Goal: Transaction & Acquisition: Purchase product/service

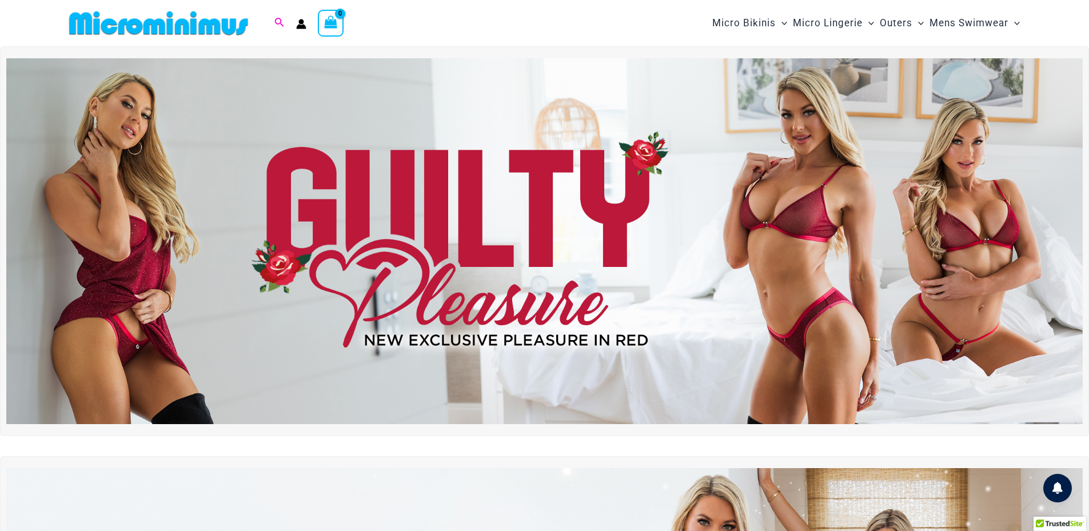
click at [274, 23] on icon "Search icon link" at bounding box center [278, 23] width 9 height 10
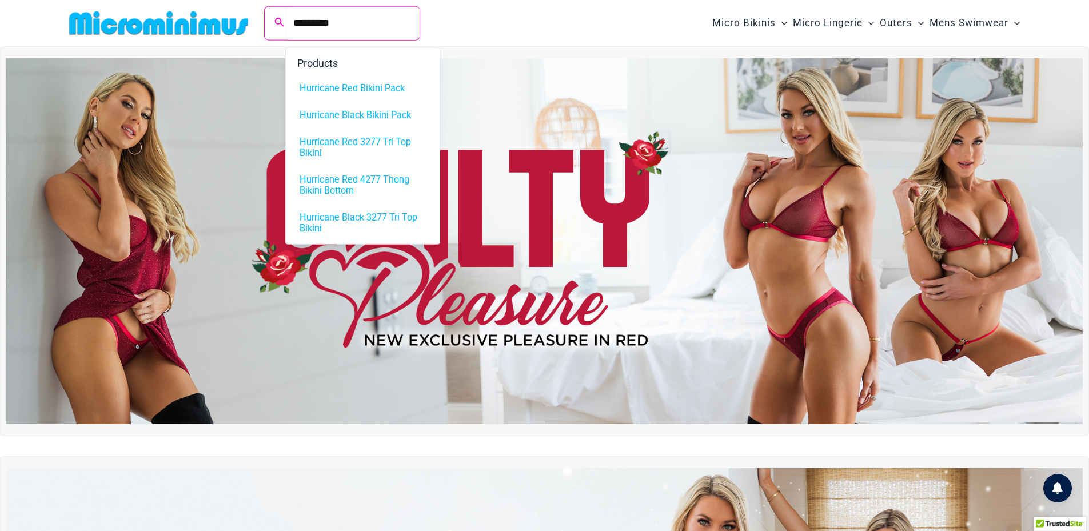
type input "*********"
click button "Search" at bounding box center [0, 0] width 0 height 0
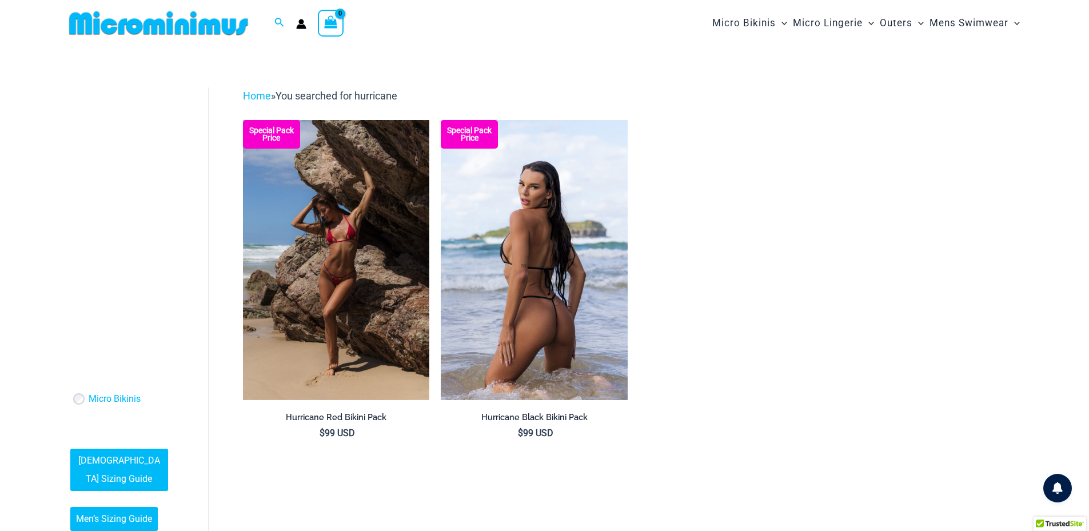
click at [542, 259] on img at bounding box center [534, 260] width 187 height 280
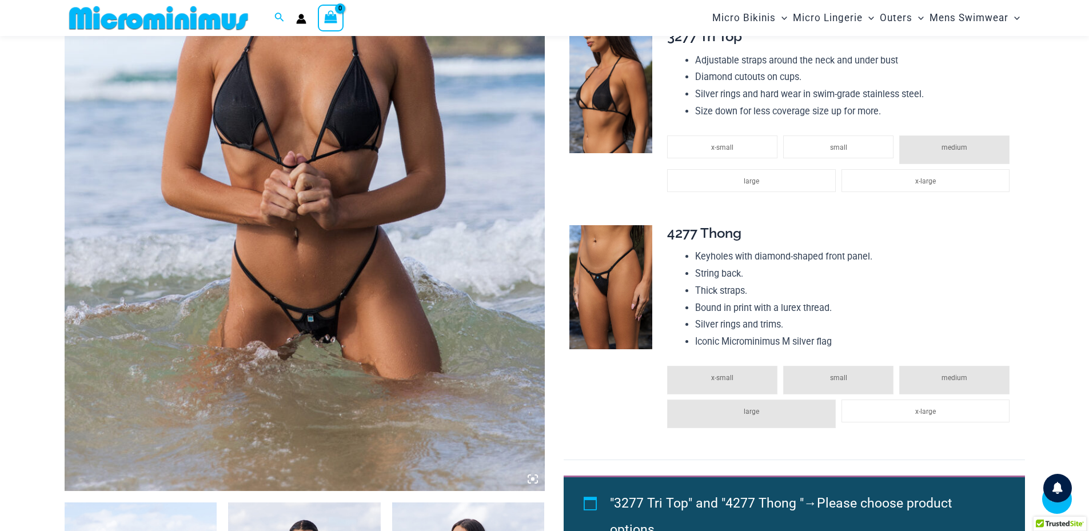
scroll to position [317, 0]
click at [844, 373] on li "small" at bounding box center [838, 379] width 110 height 29
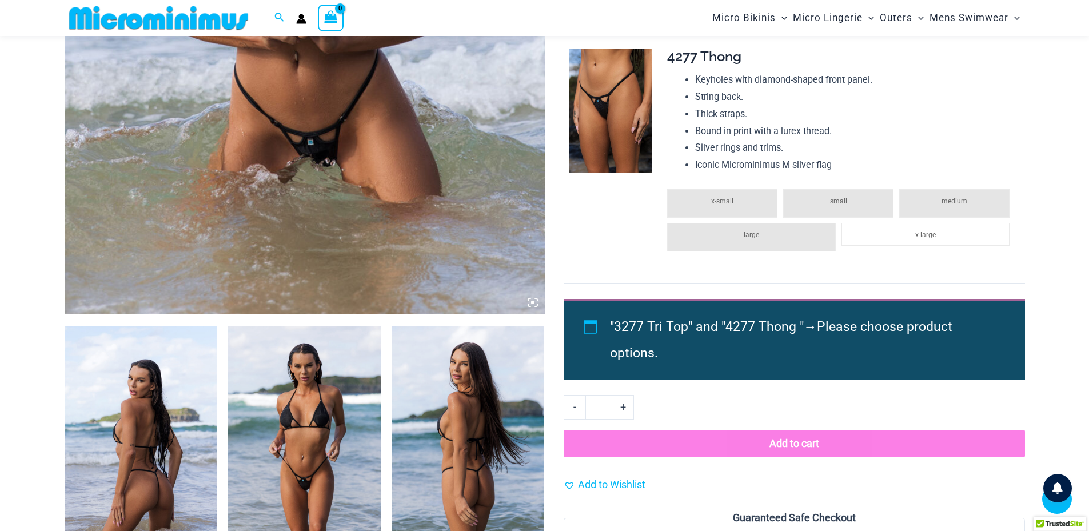
scroll to position [489, 0]
